Goal: Task Accomplishment & Management: Use online tool/utility

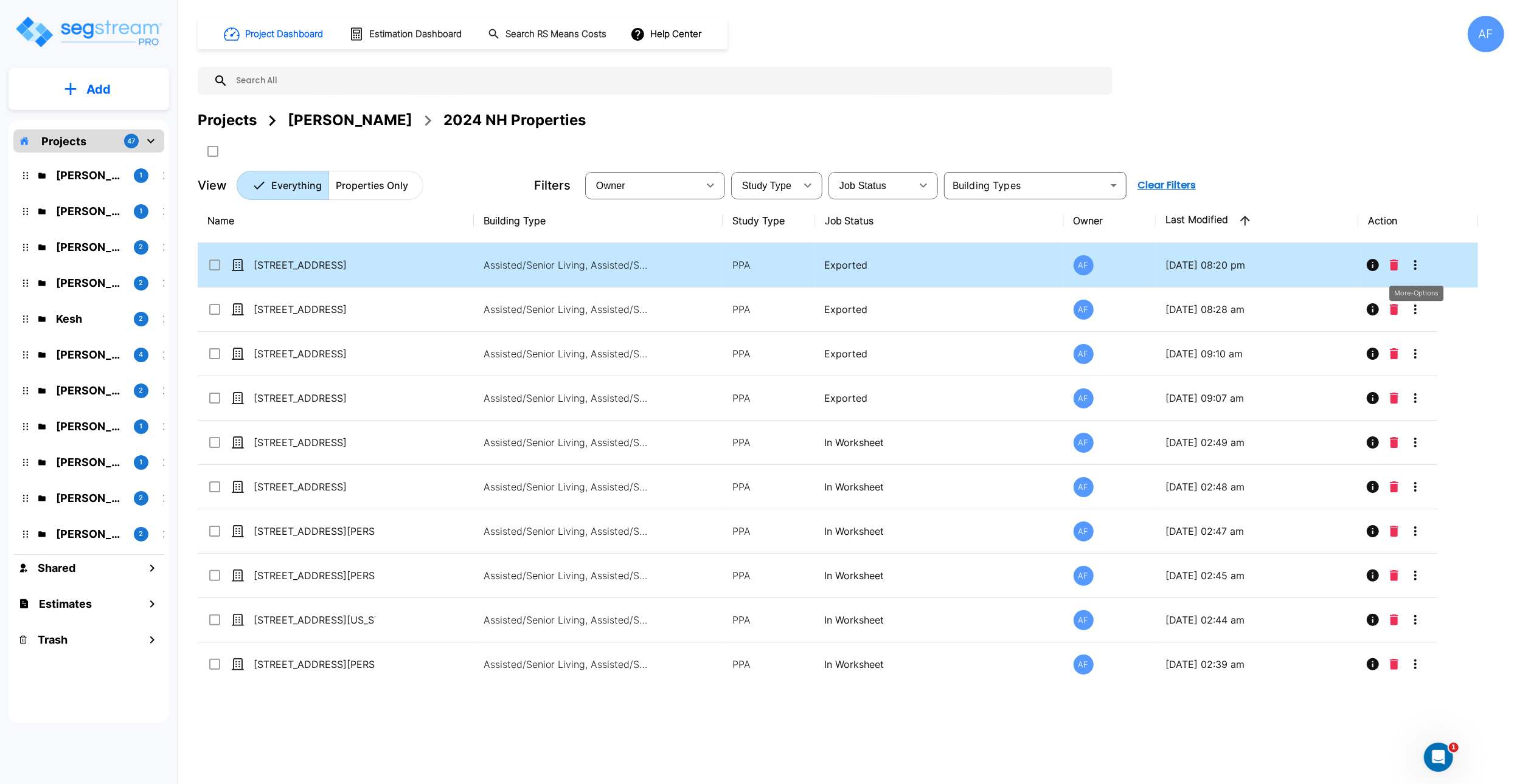
click at [1419, 271] on icon "More-Options" at bounding box center [1415, 265] width 15 height 15
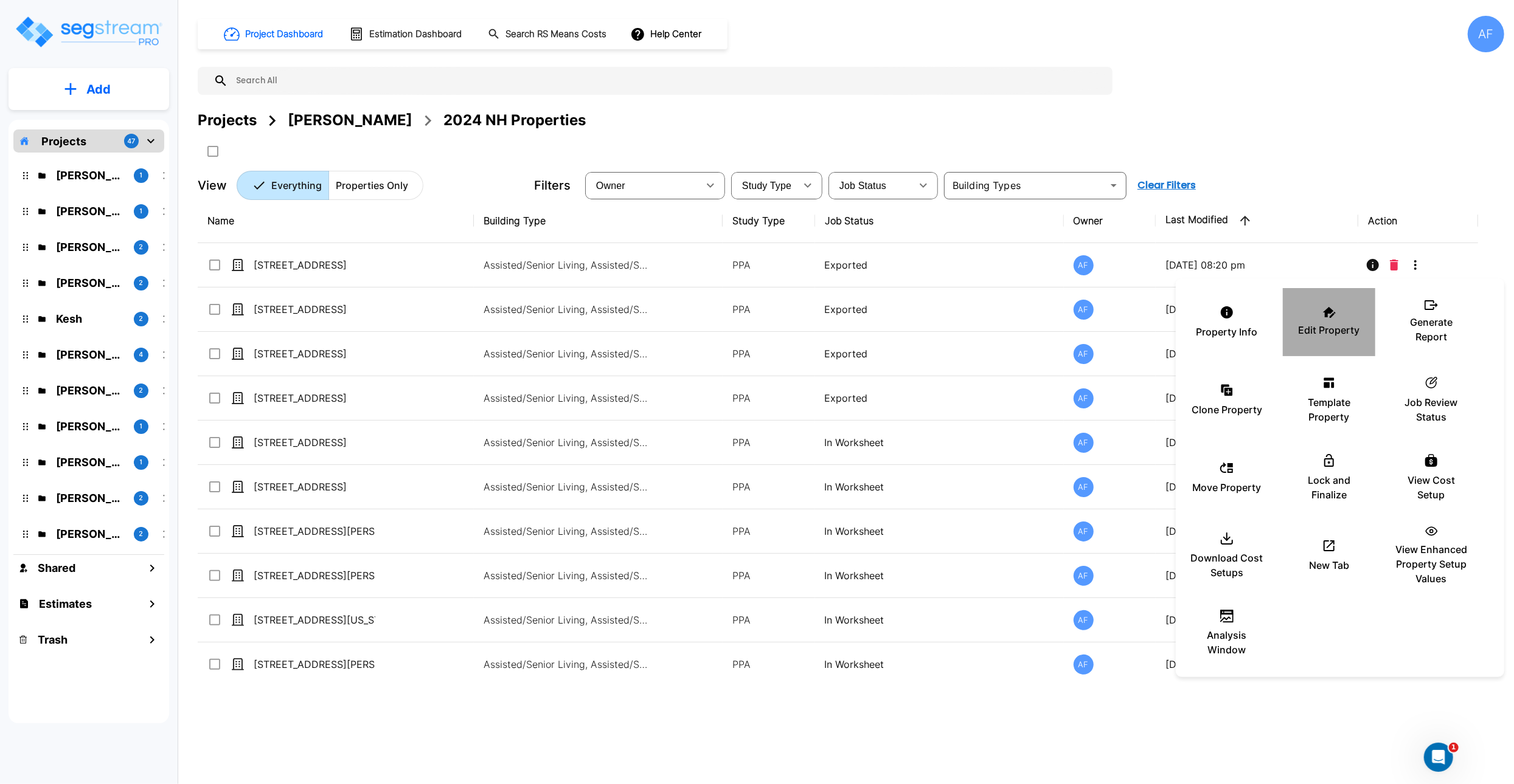
click at [1324, 318] on div "Edit Property" at bounding box center [1329, 322] width 73 height 60
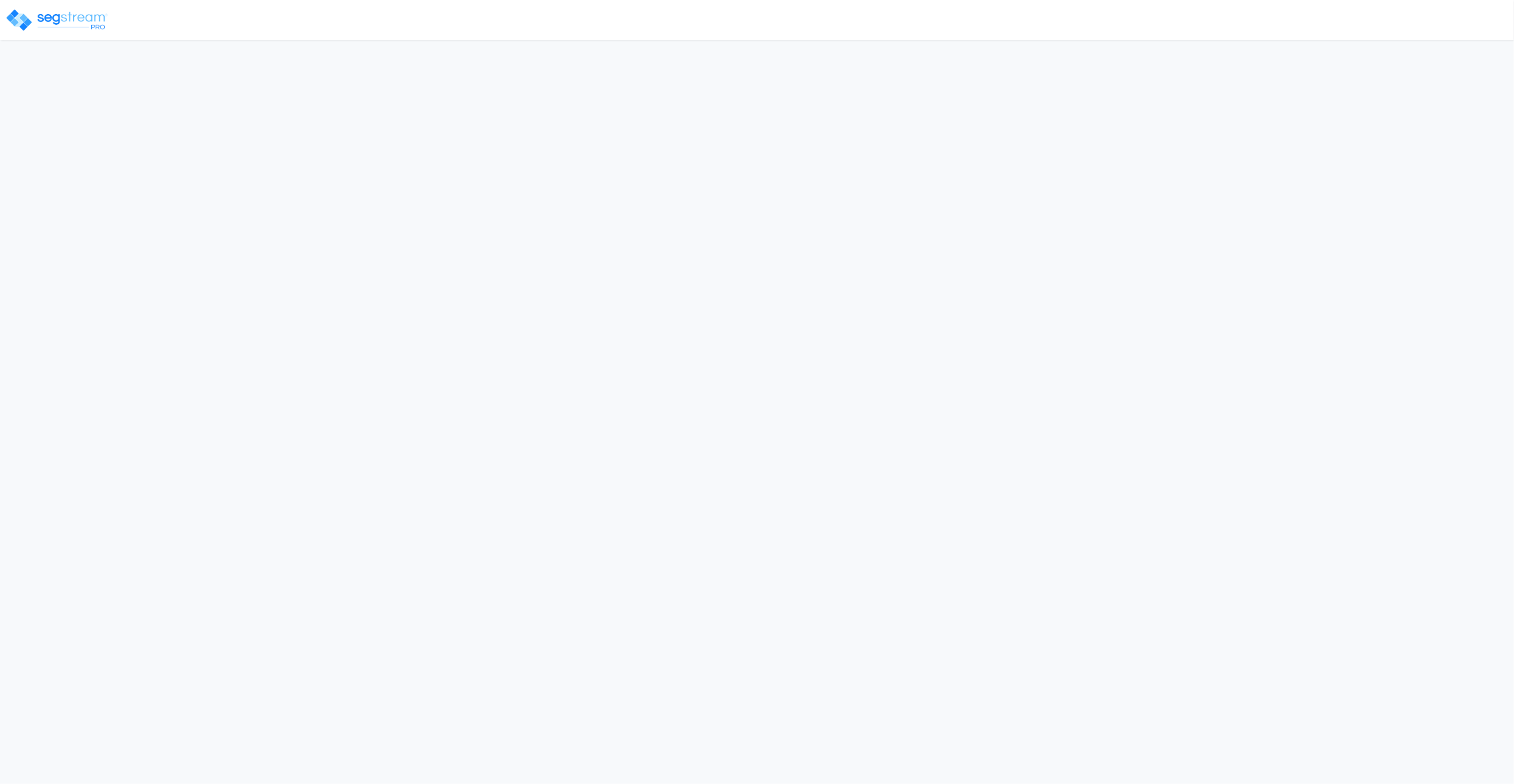
select select "2024"
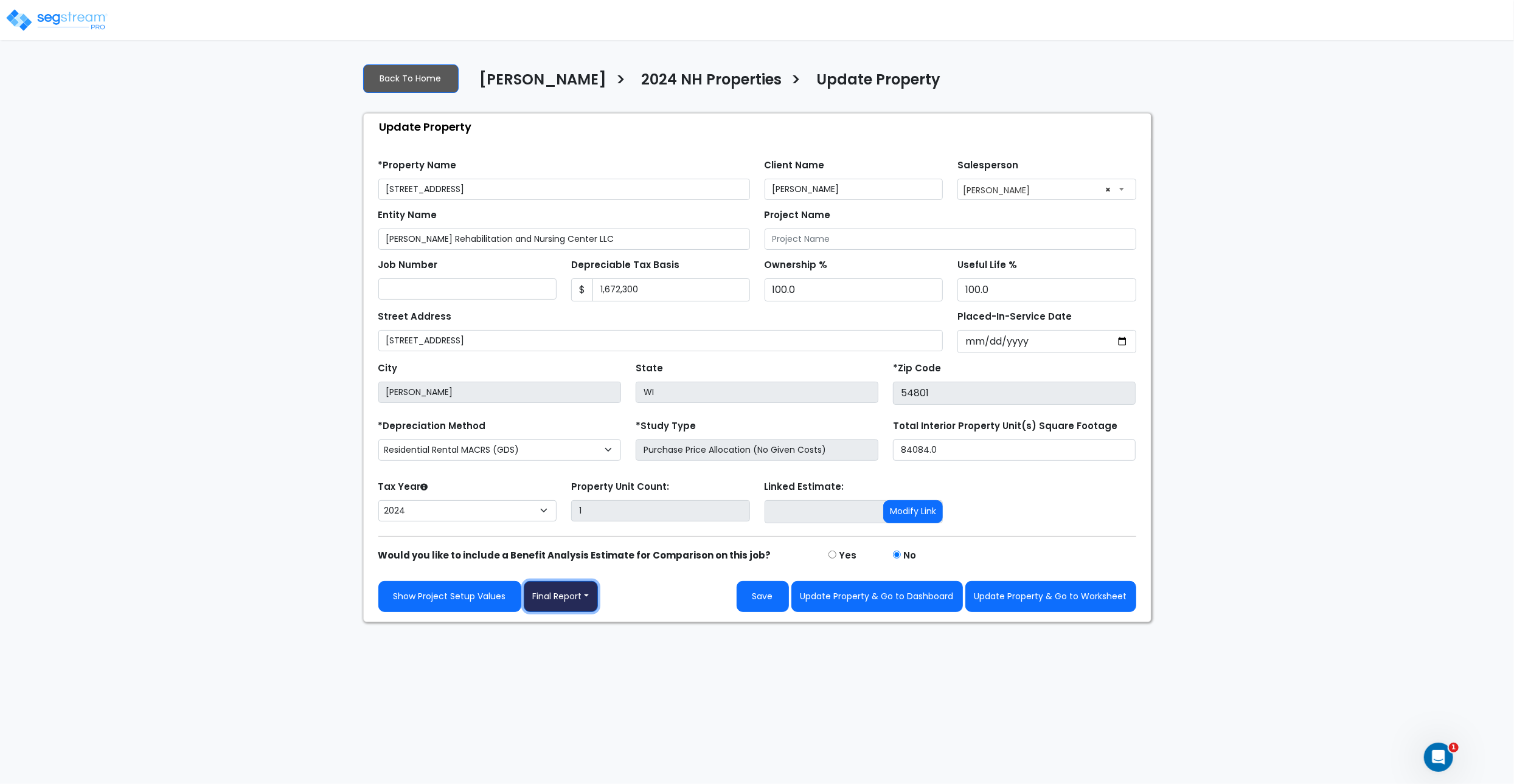
click at [572, 598] on button "Final Report" at bounding box center [561, 597] width 75 height 31
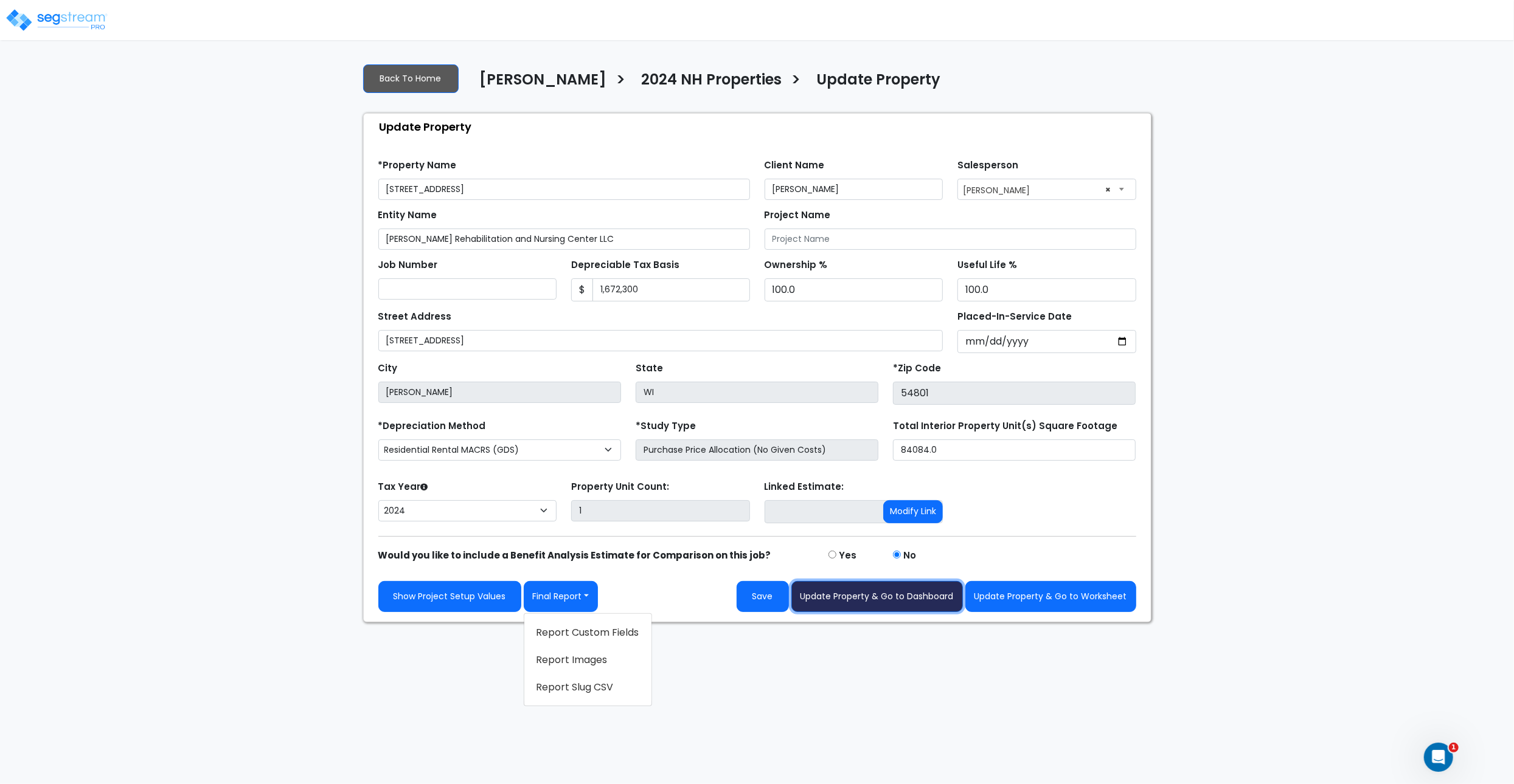
click at [891, 601] on button "Update Property & Go to Dashboard" at bounding box center [877, 597] width 172 height 31
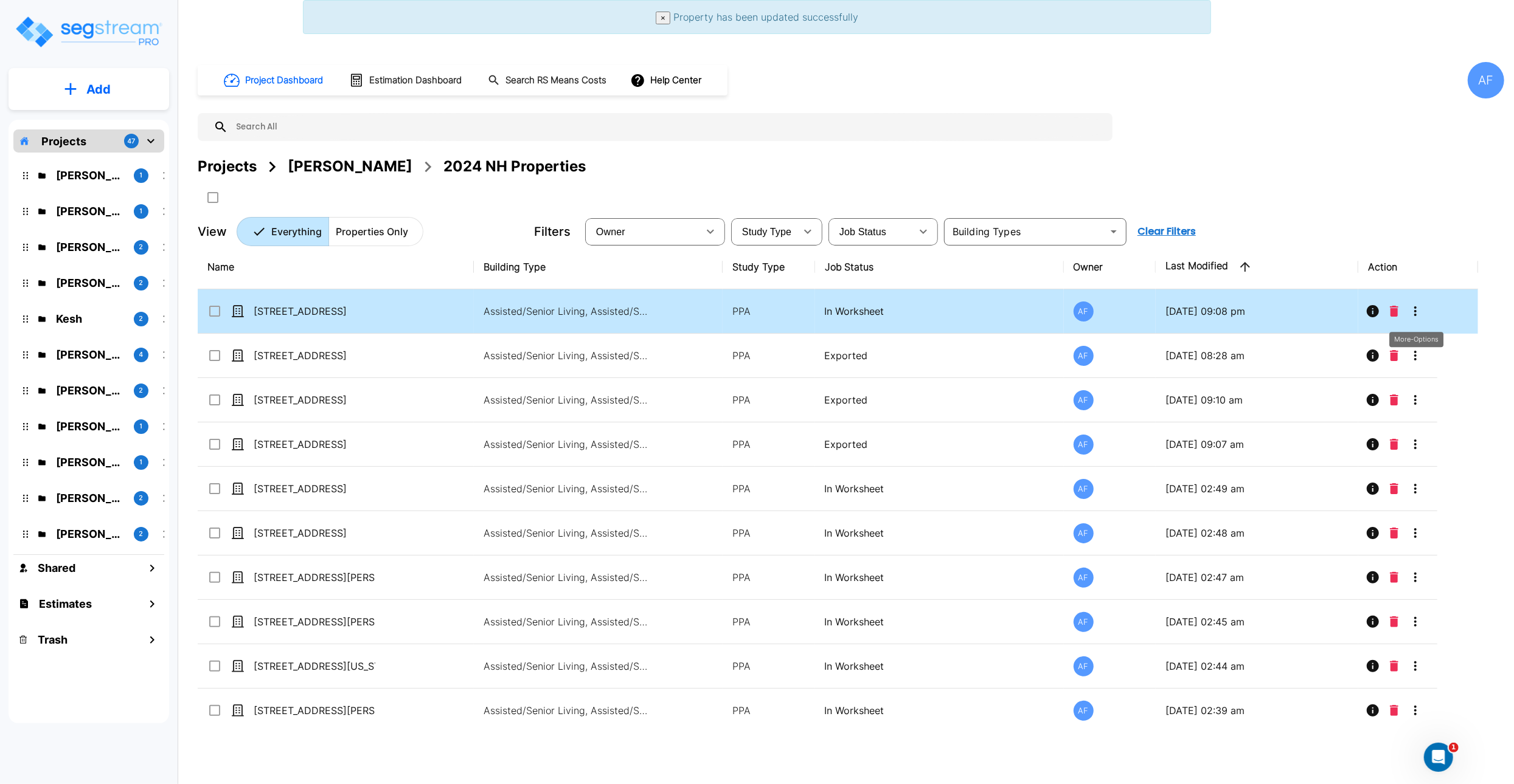
click at [1417, 318] on icon "More-Options" at bounding box center [1415, 311] width 15 height 15
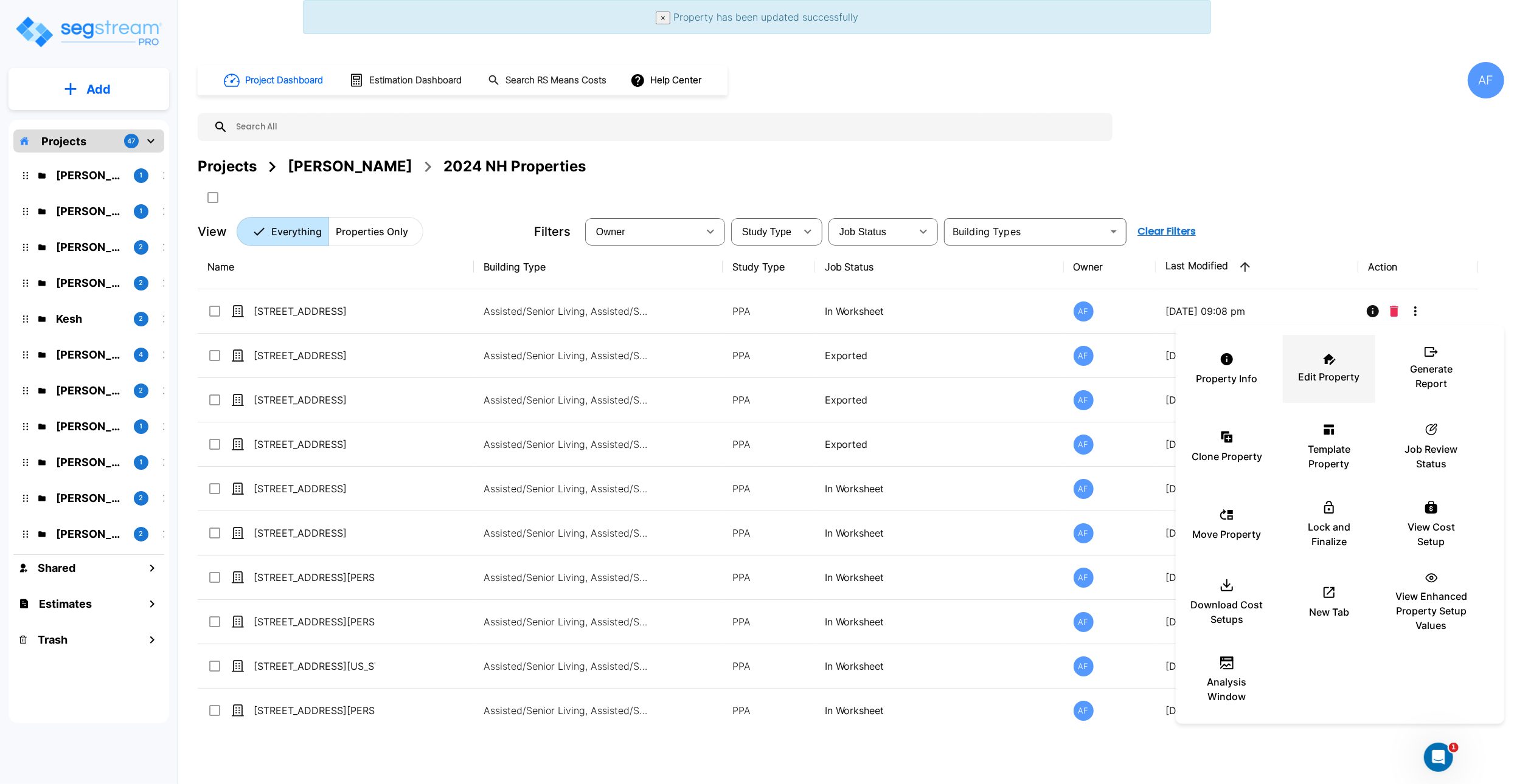
click at [1333, 372] on p "Edit Property" at bounding box center [1329, 377] width 61 height 15
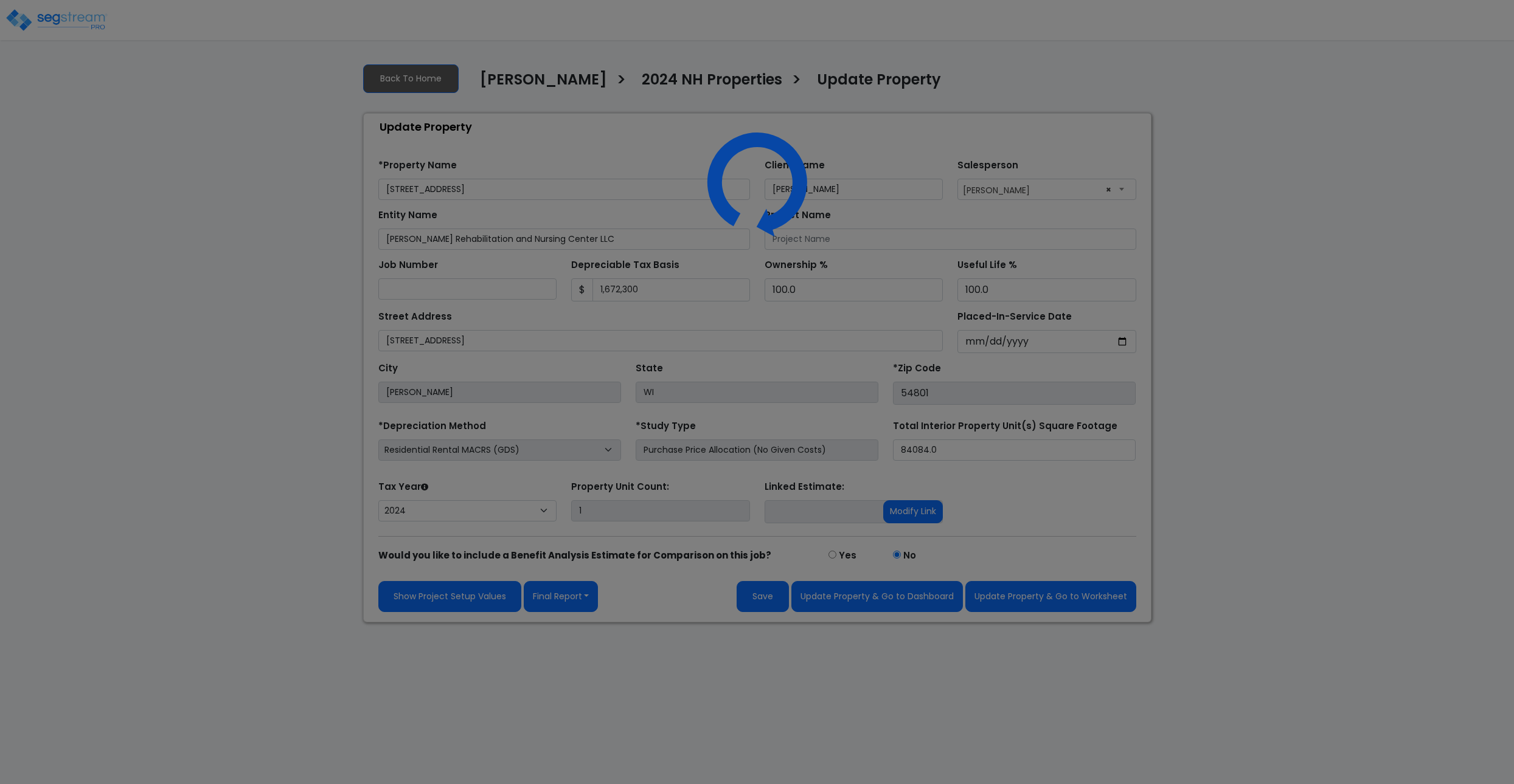
select select "2024"
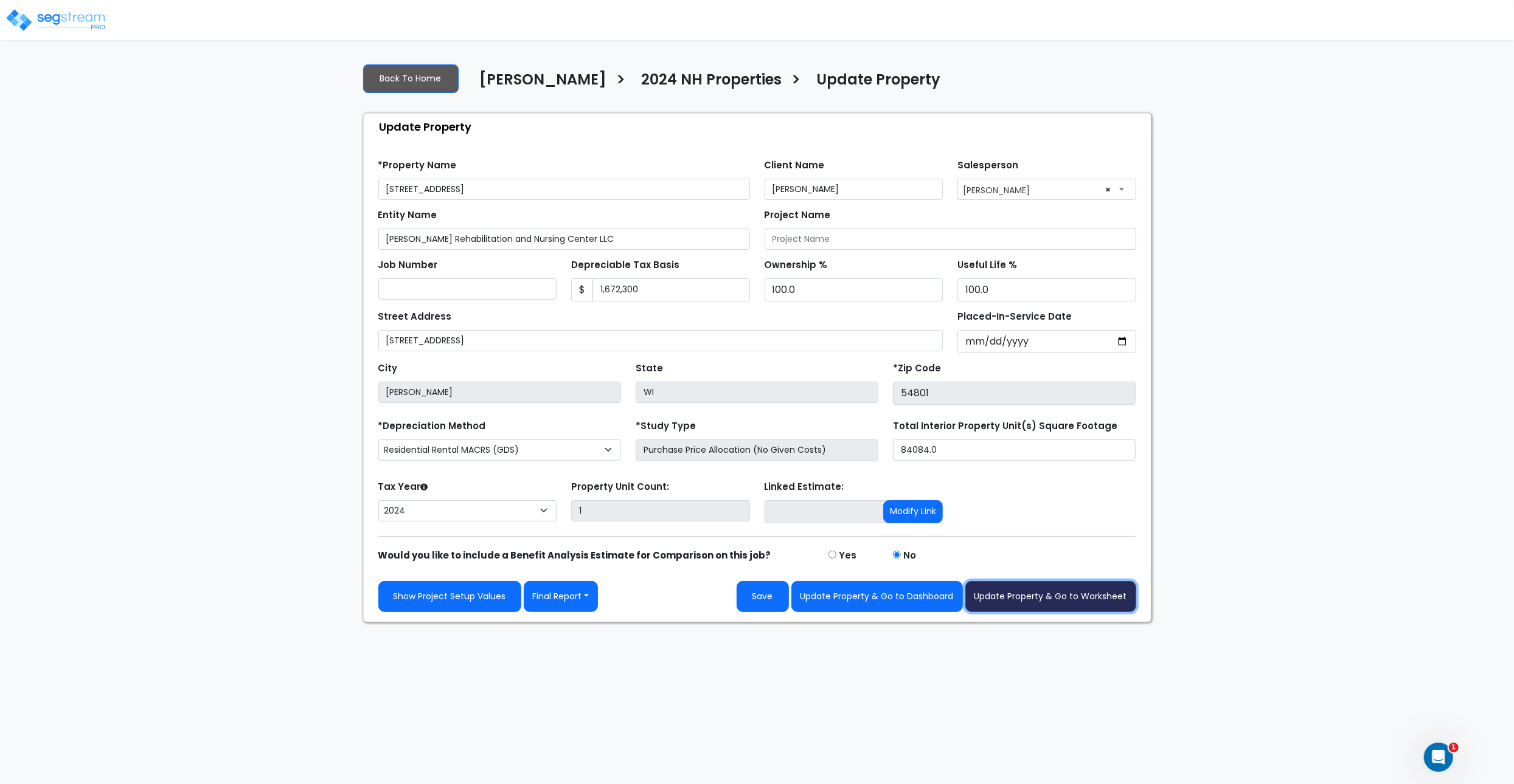
click at [1060, 604] on button "Update Property & Go to Worksheet" at bounding box center [1050, 597] width 171 height 31
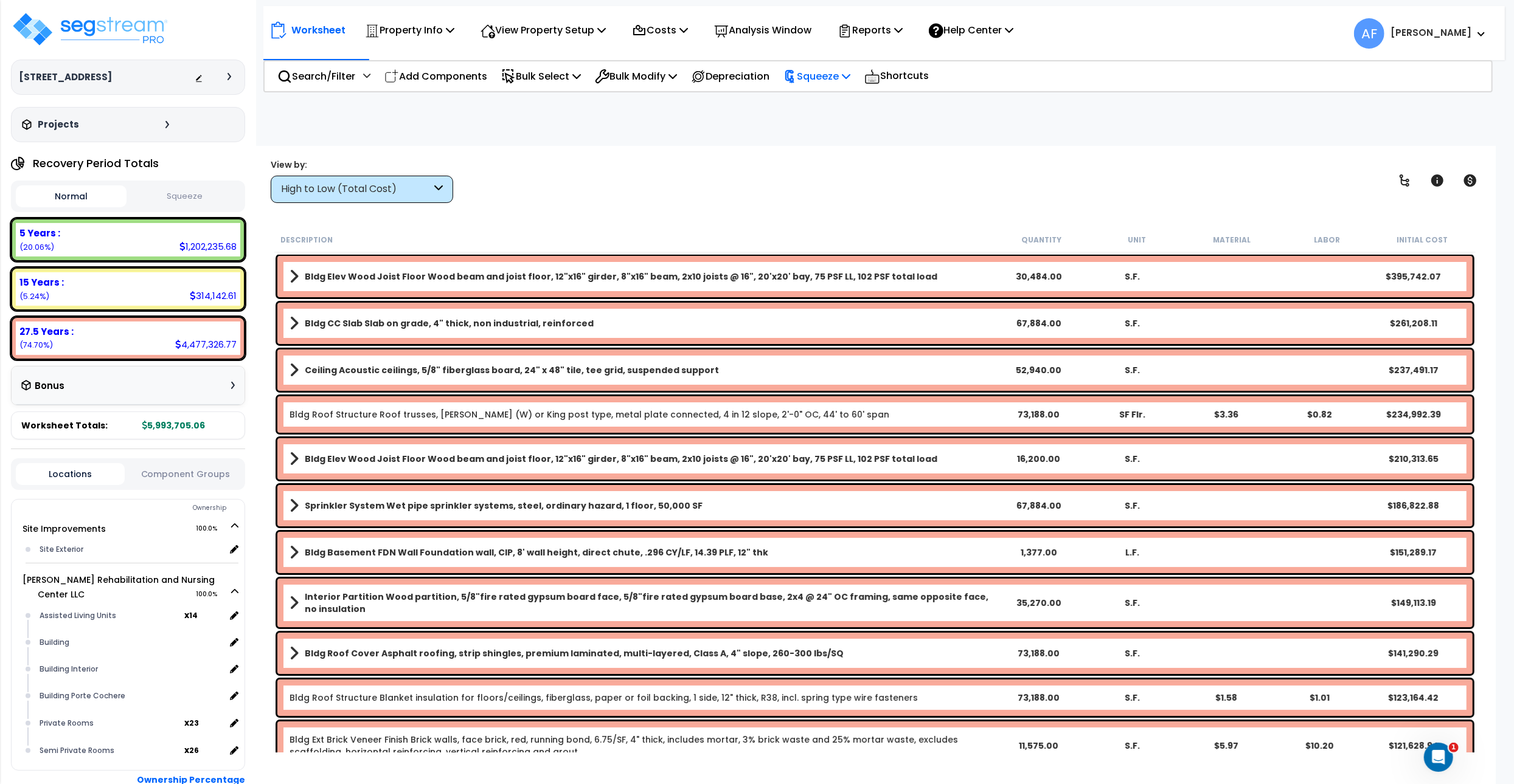
click at [851, 79] on p "Squeeze" at bounding box center [817, 76] width 67 height 16
click at [841, 109] on link "Squeeze" at bounding box center [837, 104] width 120 height 24
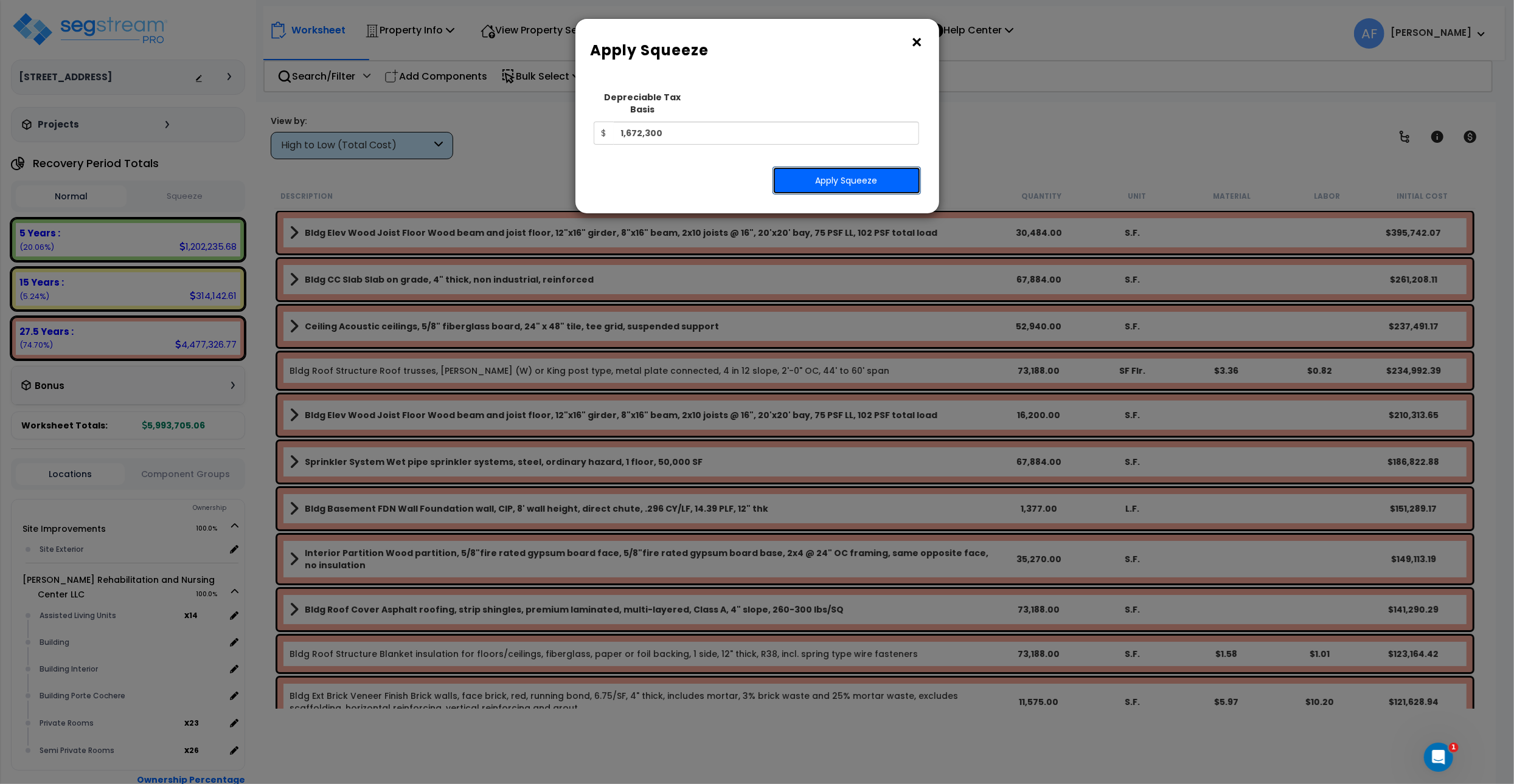
click at [842, 167] on button "Apply Squeeze" at bounding box center [846, 180] width 149 height 28
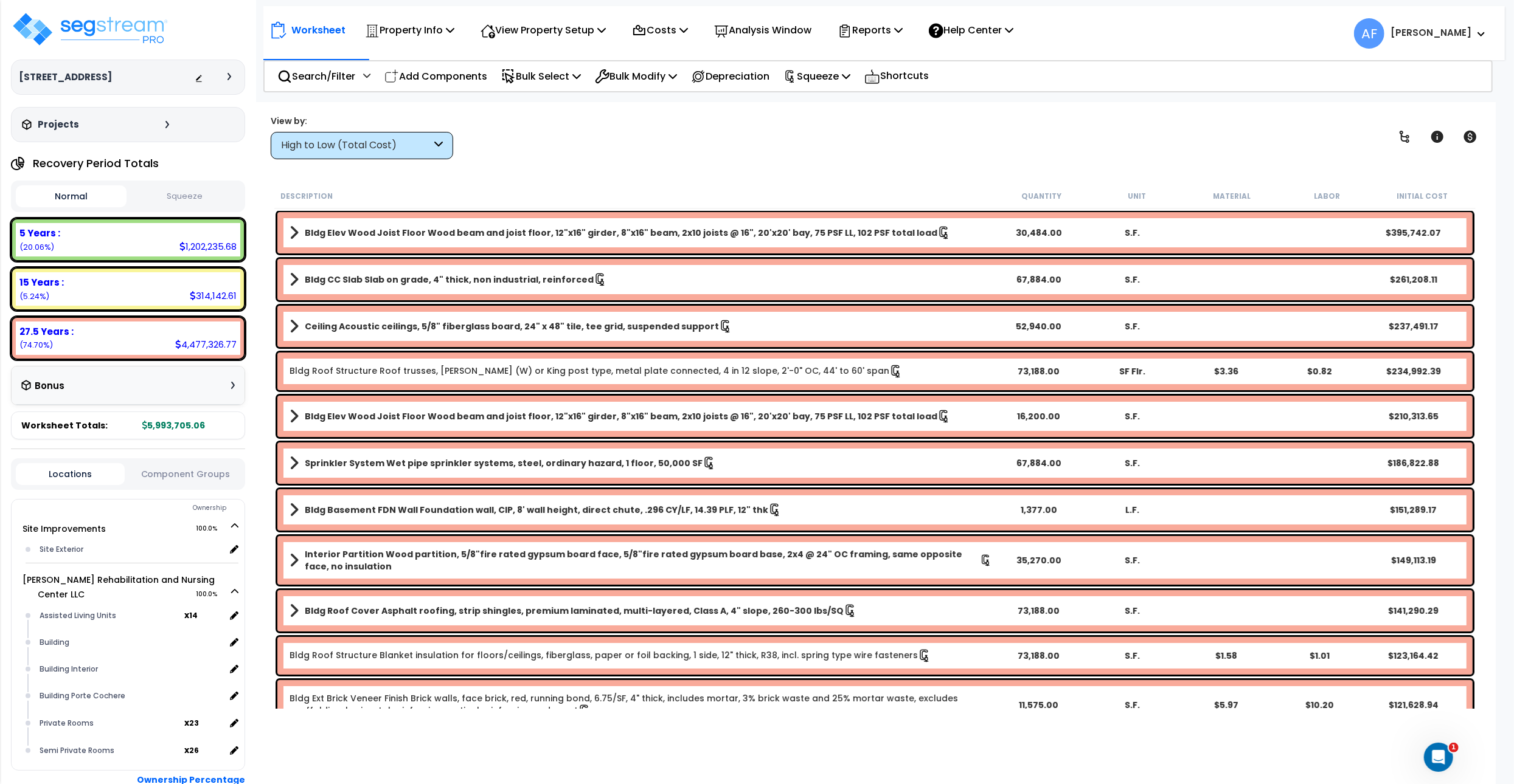
click at [196, 198] on button "Squeeze" at bounding box center [185, 197] width 110 height 21
click at [43, 206] on button "Normal" at bounding box center [70, 197] width 110 height 21
click at [181, 206] on button "Squeeze" at bounding box center [185, 197] width 110 height 21
click at [64, 200] on button "Normal" at bounding box center [70, 197] width 110 height 21
click at [192, 204] on button "Squeeze" at bounding box center [185, 197] width 110 height 21
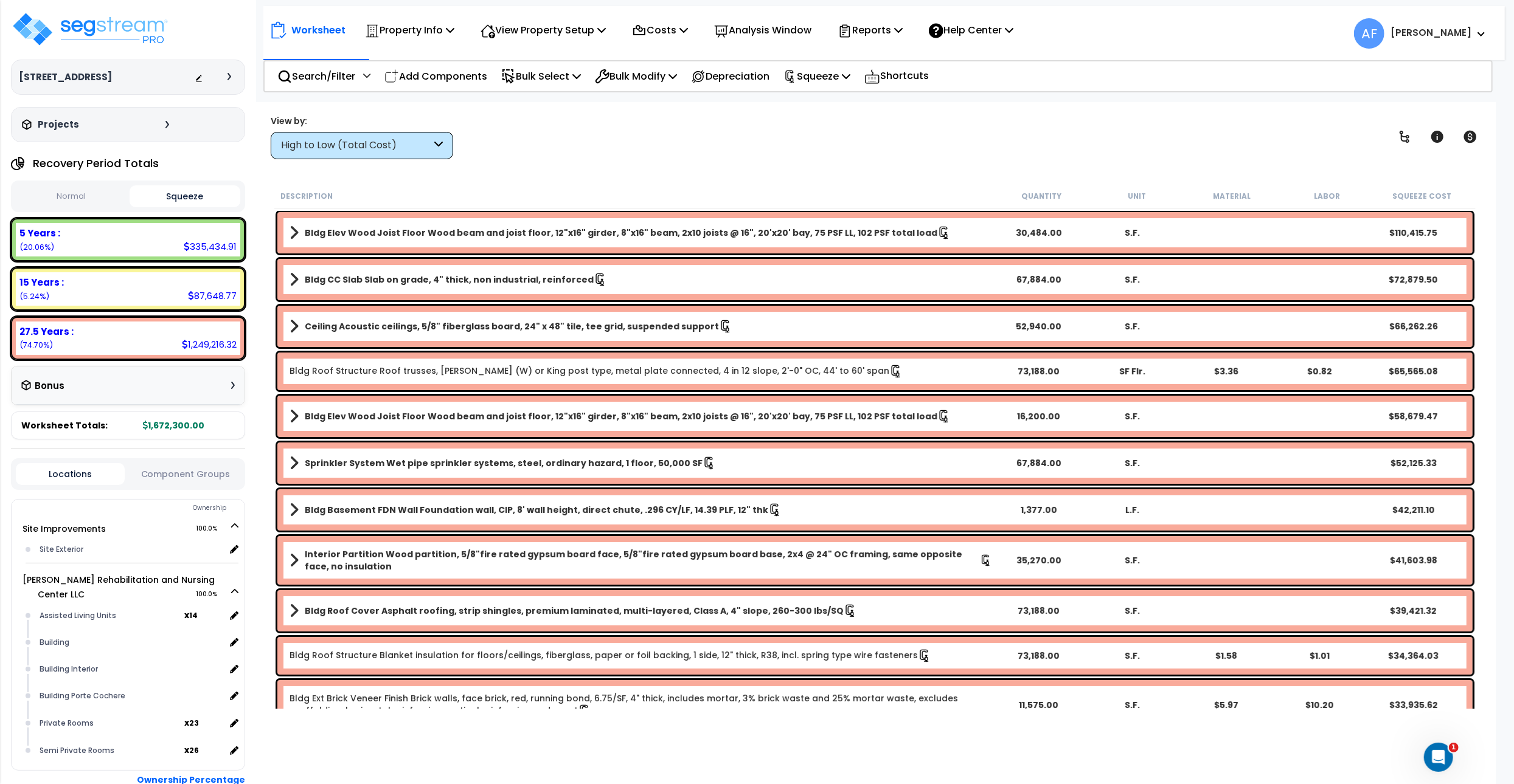
click at [796, 159] on div "Worksheet Property Info Property Setup Add Property Unit Template property Clon…" at bounding box center [874, 494] width 1241 height 784
click at [764, 127] on div "View by: High to Low (Total Cost) High to Low (Total Cost)" at bounding box center [874, 136] width 1217 height 45
click at [80, 203] on button "Normal" at bounding box center [70, 197] width 110 height 21
click at [181, 196] on button "Squeeze" at bounding box center [185, 197] width 110 height 21
click at [660, 150] on div "View by: High to Low (Total Cost) High to Low (Total Cost)" at bounding box center [874, 136] width 1217 height 45
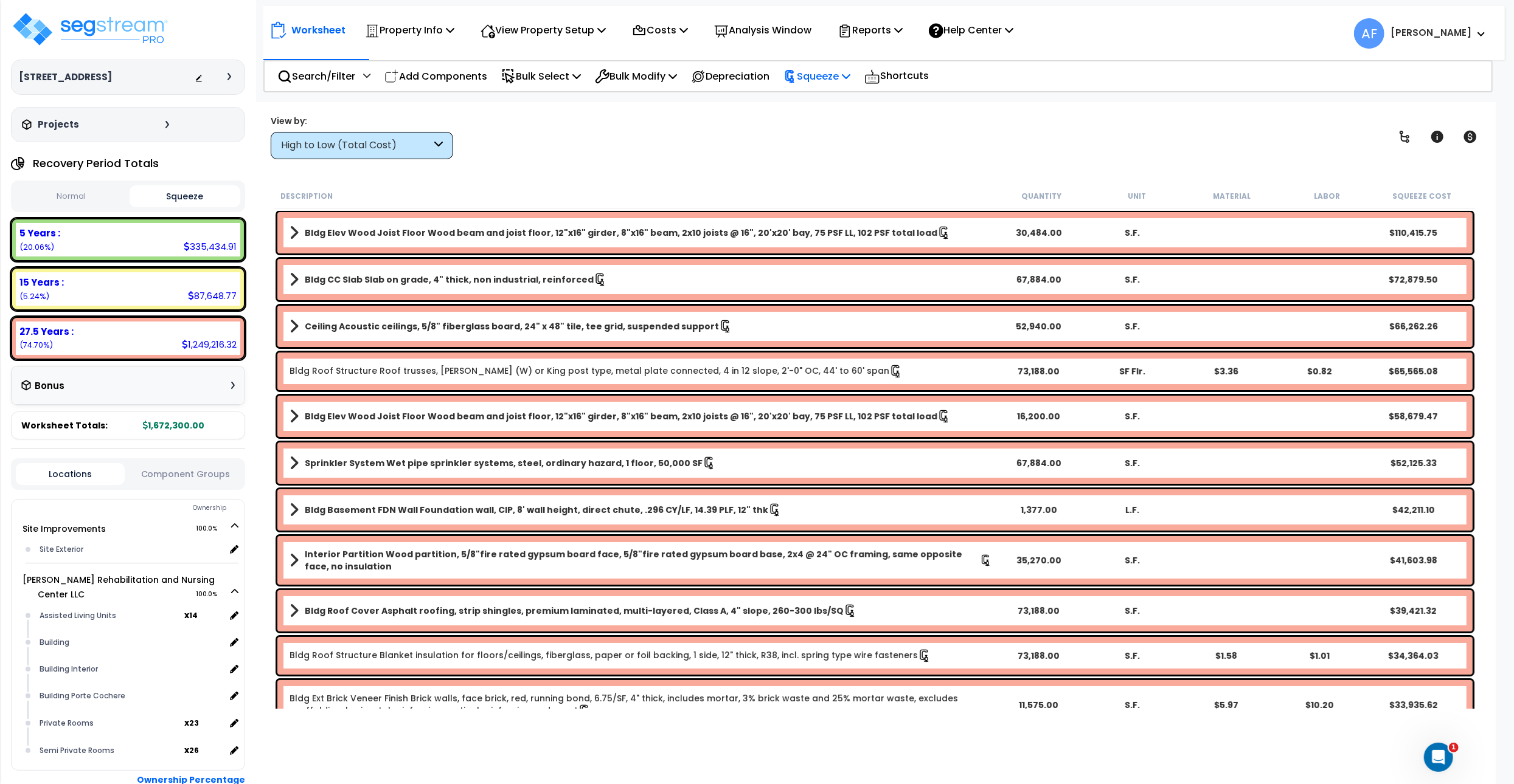
click at [843, 70] on p "Squeeze" at bounding box center [817, 76] width 67 height 16
click at [654, 130] on div "View by: High to Low (Total Cost) High to Low (Total Cost)" at bounding box center [874, 136] width 1217 height 45
click at [851, 78] on p "Squeeze" at bounding box center [817, 76] width 67 height 16
click at [839, 96] on link "Re-squeeze" at bounding box center [837, 104] width 120 height 24
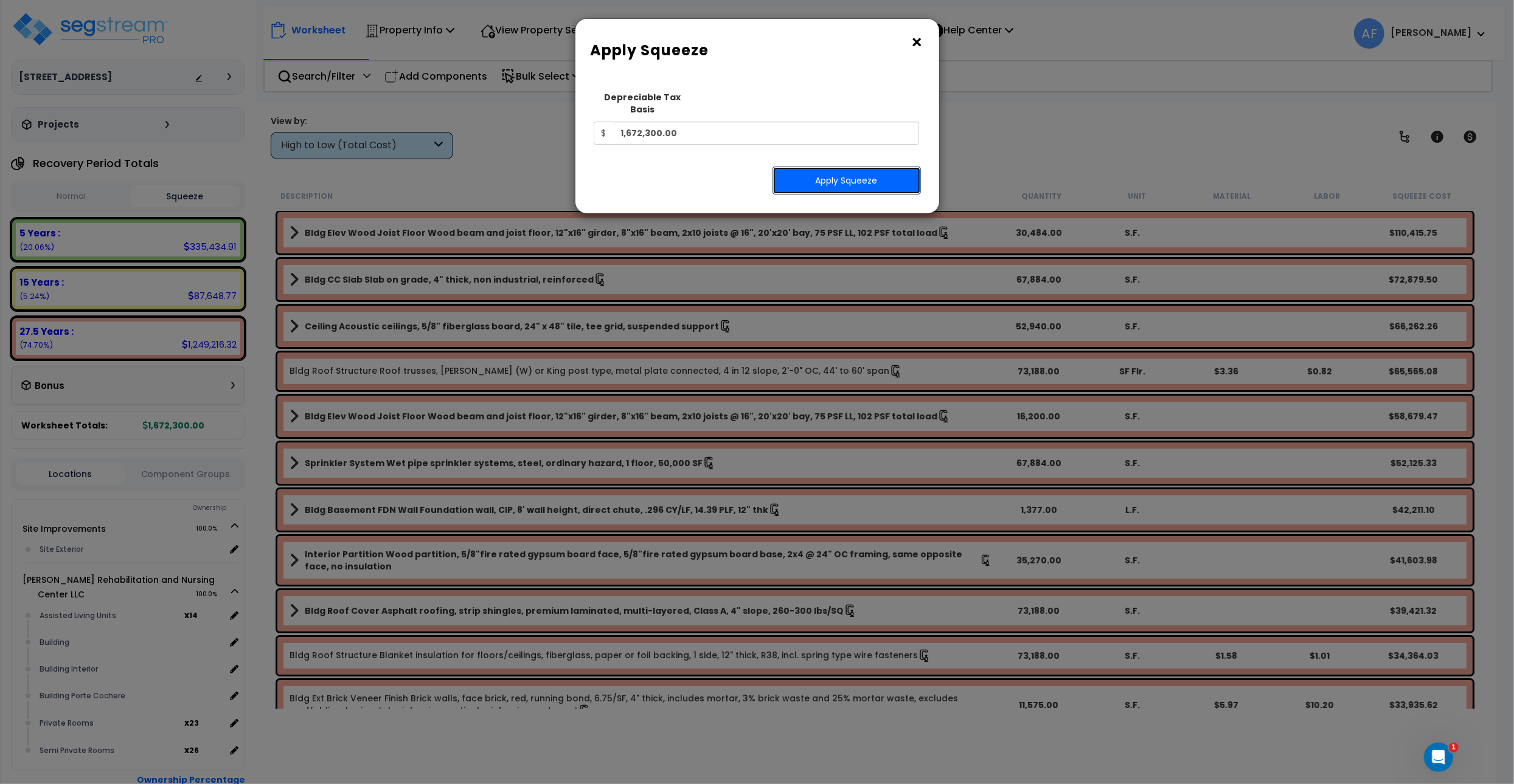
click at [851, 172] on button "Apply Squeeze" at bounding box center [846, 180] width 149 height 28
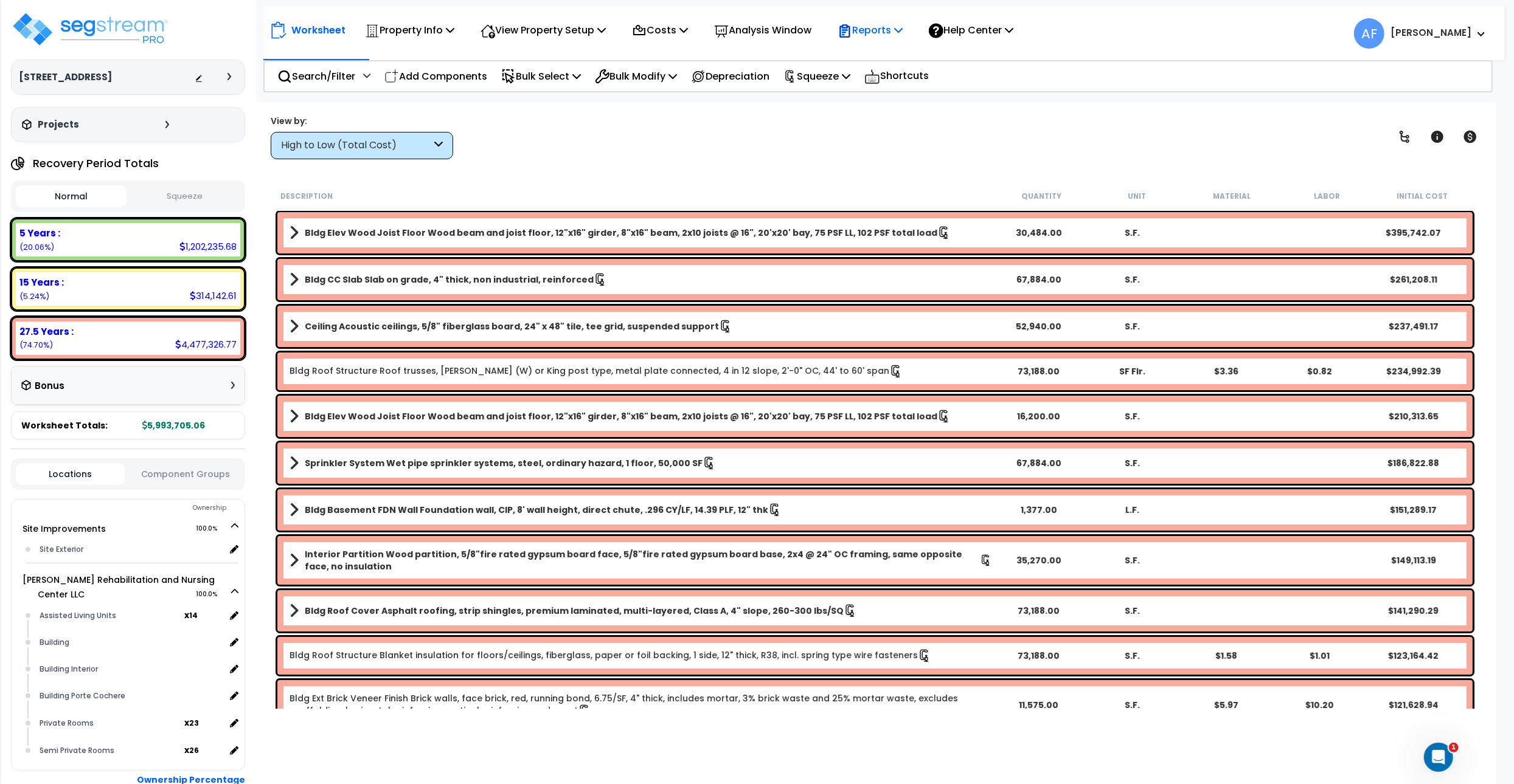
click at [903, 33] on p "Reports" at bounding box center [870, 30] width 65 height 16
click at [882, 56] on link "Get Report" at bounding box center [891, 58] width 120 height 24
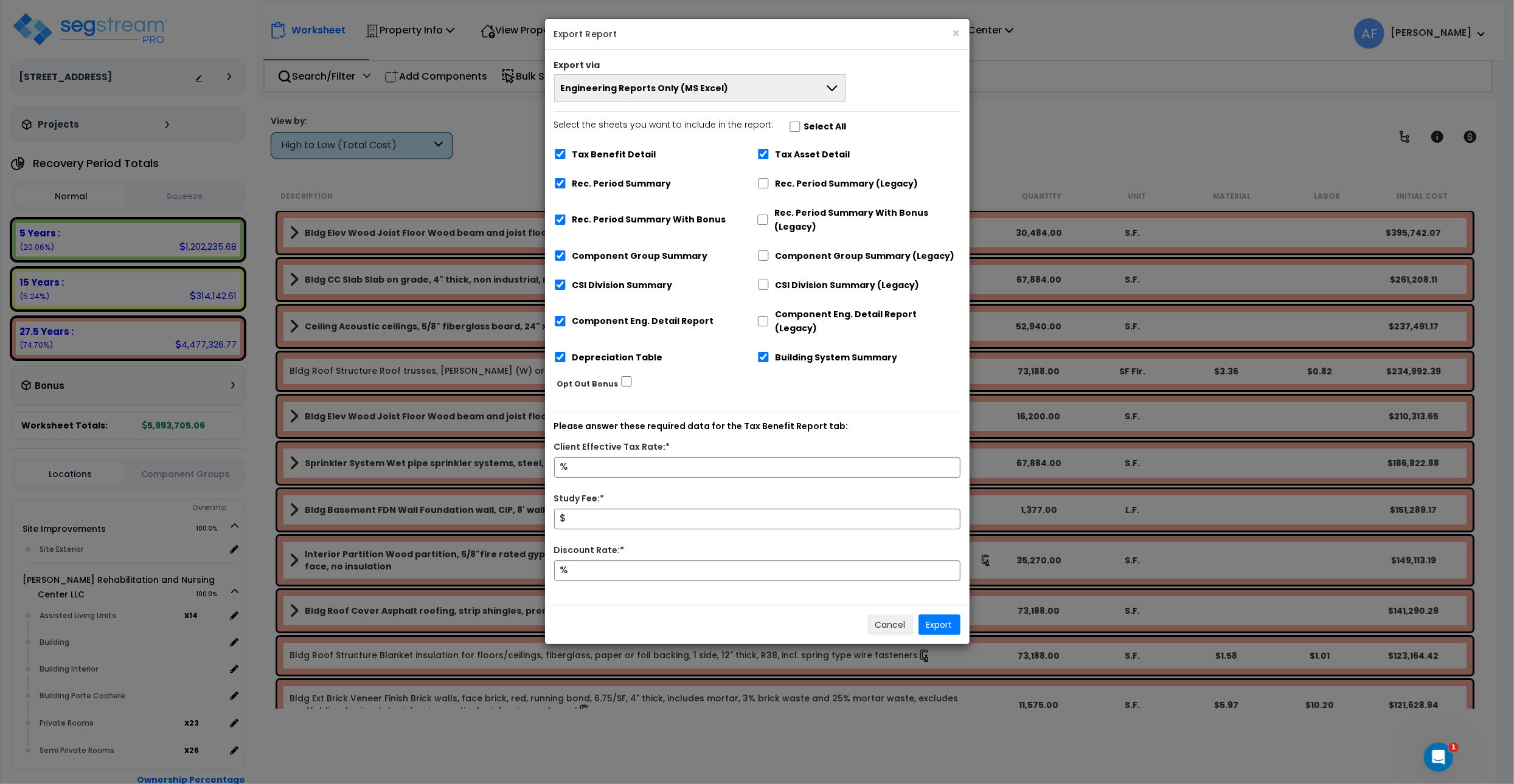
click at [703, 95] on button "Engineering Reports Only (MS Excel)" at bounding box center [700, 88] width 293 height 28
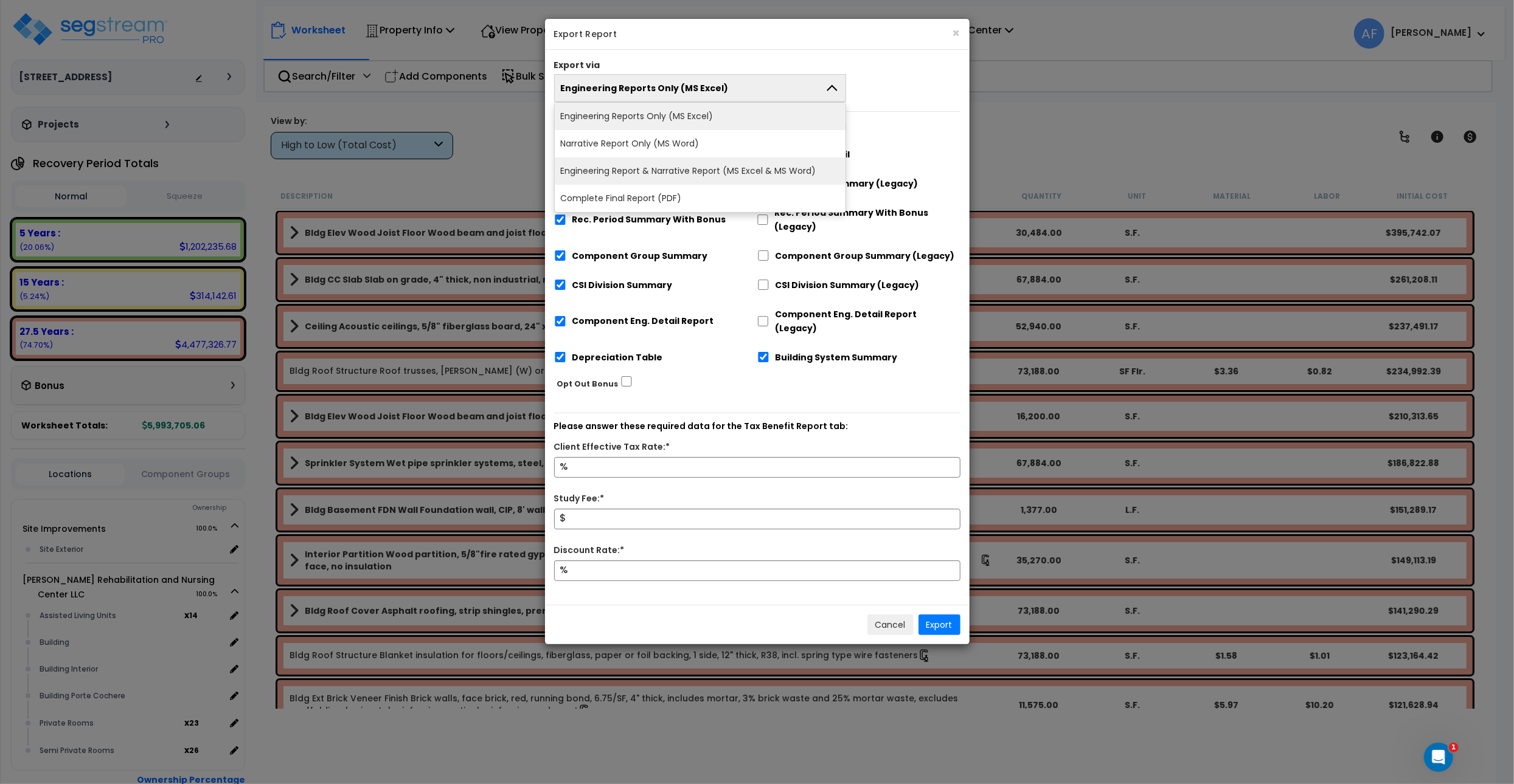
click at [687, 172] on li "Engineering Report & Narrative Report (MS Excel & MS Word)" at bounding box center [700, 171] width 292 height 27
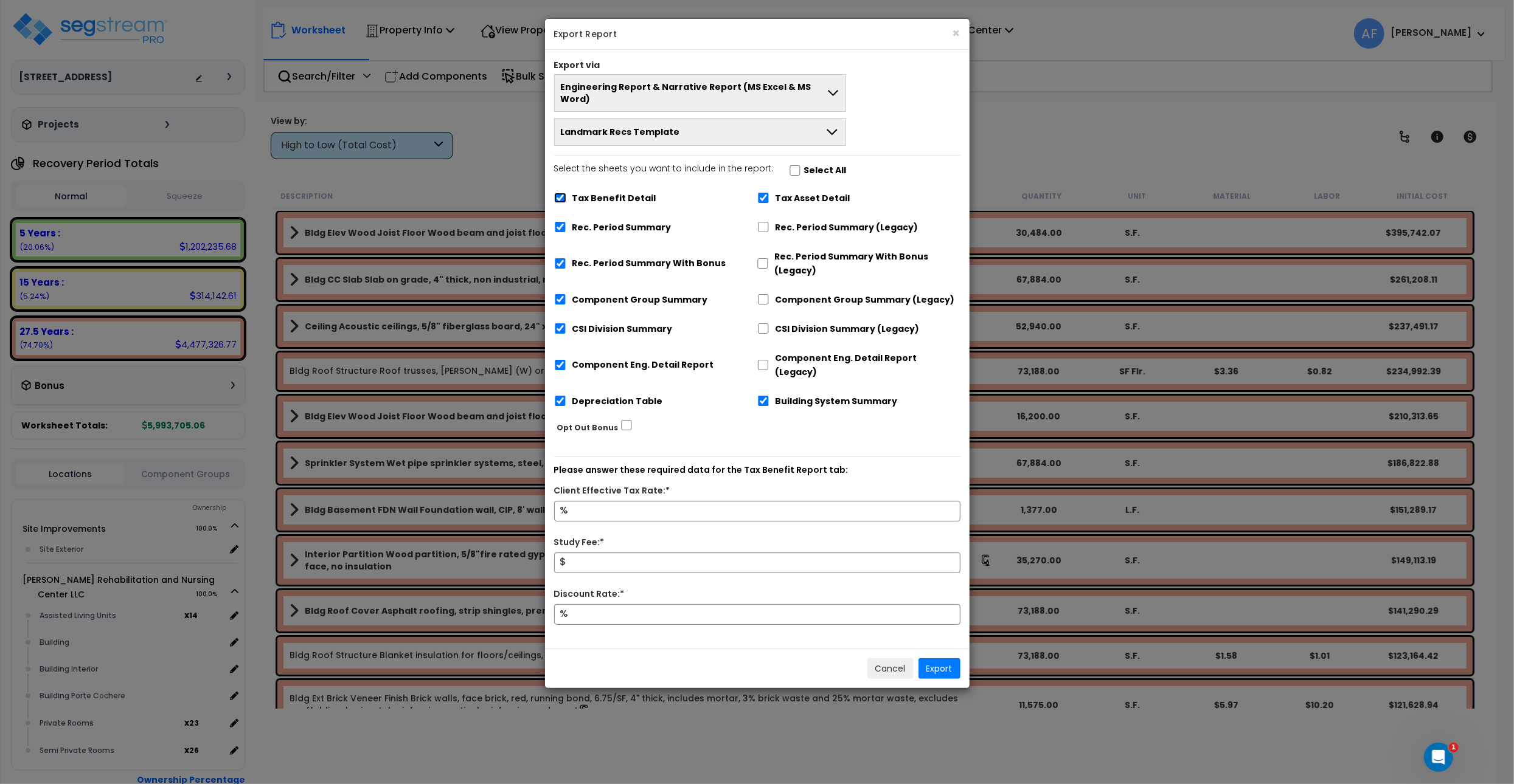
click at [560, 193] on input "Tax Benefit Detail" at bounding box center [560, 198] width 12 height 11
checkbox input "false"
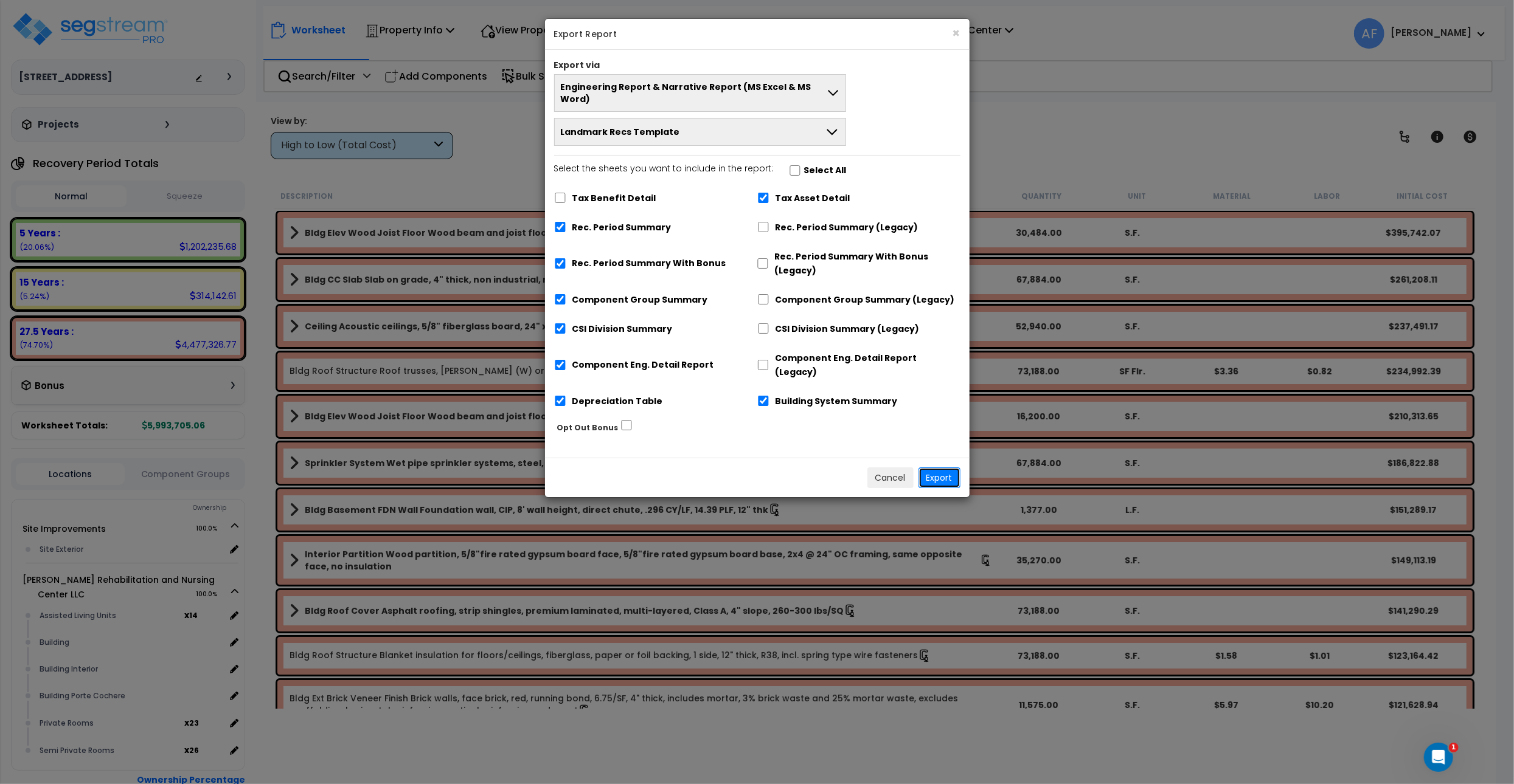
click at [936, 467] on button "Export" at bounding box center [939, 477] width 42 height 20
